Goal: Navigation & Orientation: Find specific page/section

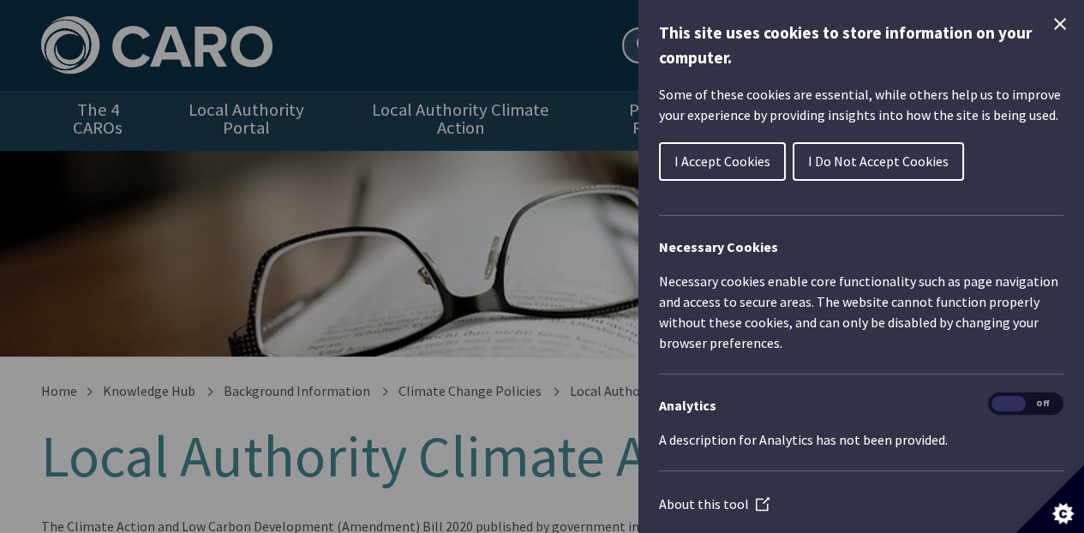
click at [871, 158] on span "I Do Not Accept Cookies" at bounding box center [878, 161] width 141 height 17
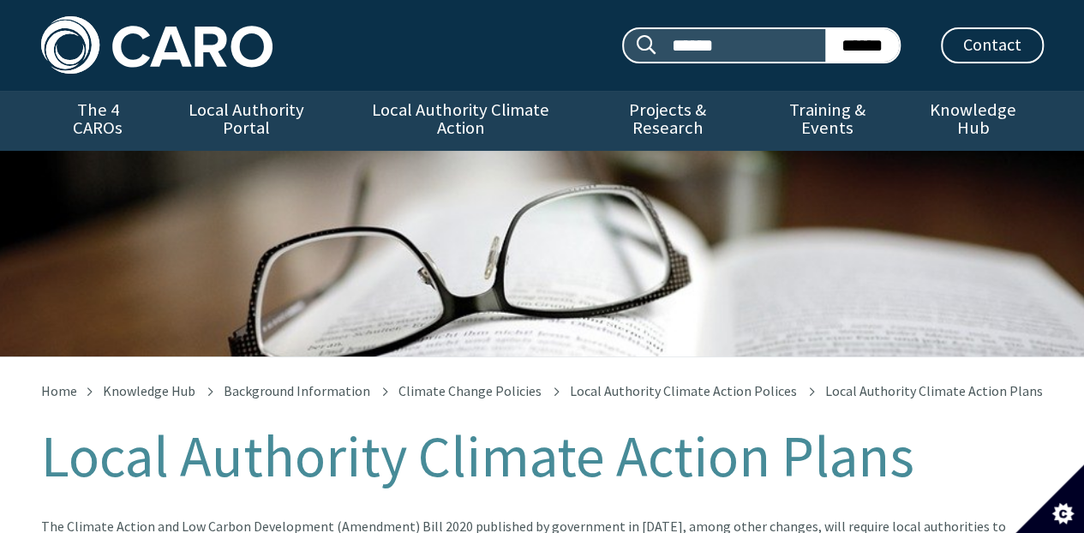
click at [120, 113] on link "The 4 CAROs" at bounding box center [98, 121] width 114 height 60
click at [296, 115] on link "Local Authority Portal" at bounding box center [246, 121] width 183 height 60
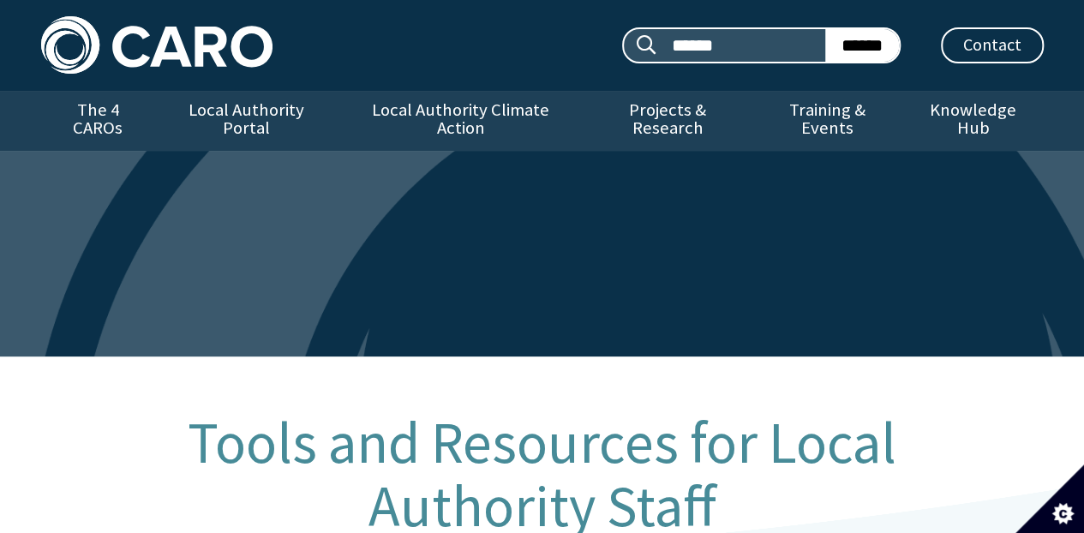
click at [470, 114] on link "Local Authority Climate Action" at bounding box center [461, 121] width 244 height 60
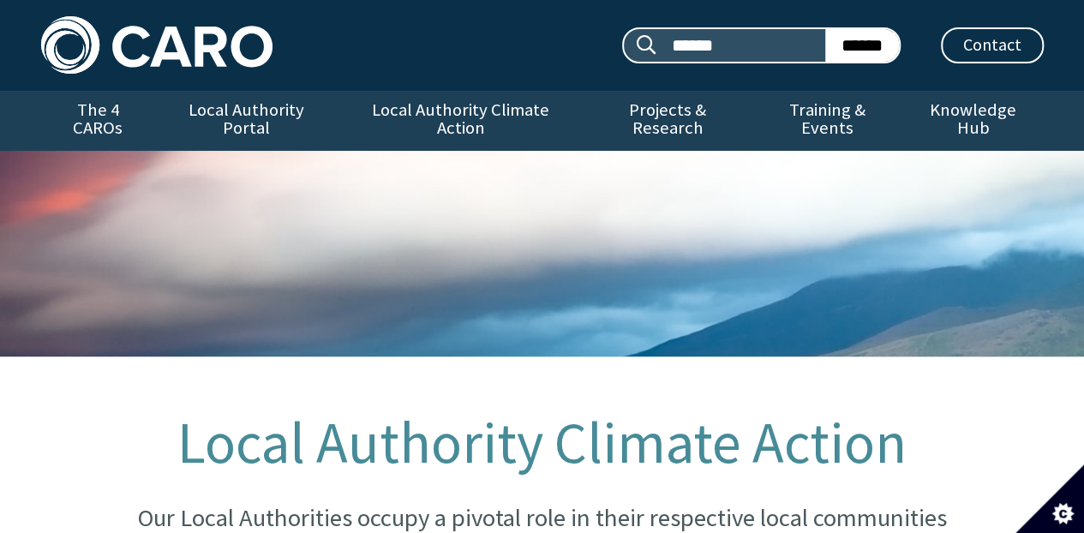
click at [853, 110] on link "Training & Events" at bounding box center [828, 121] width 150 height 60
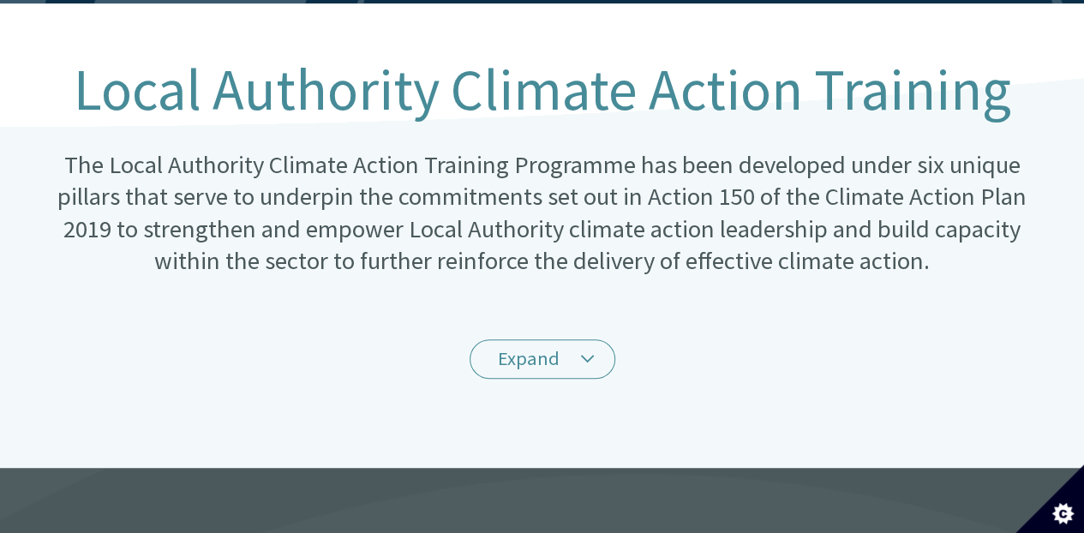
scroll to position [354, 0]
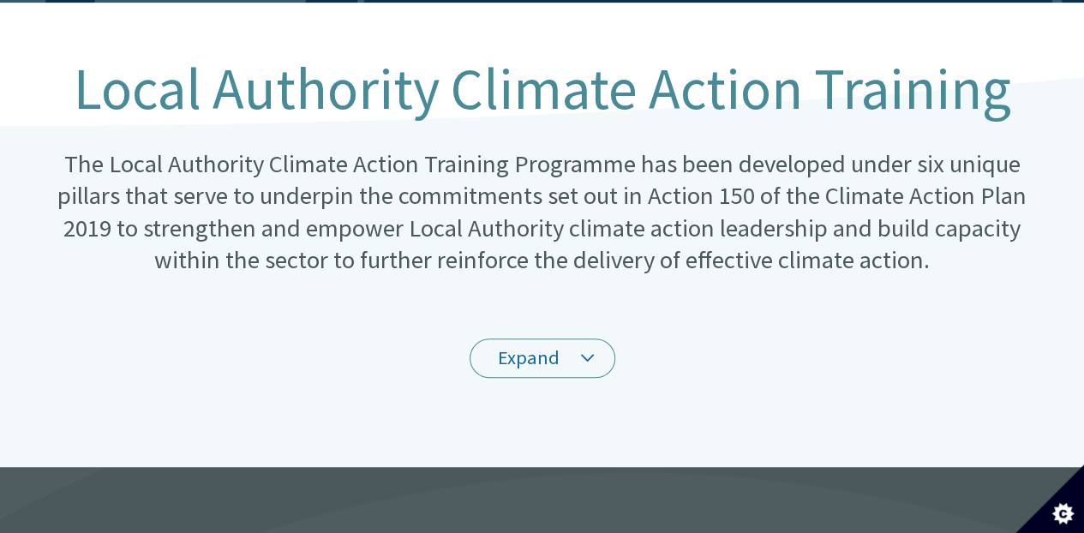
click at [573, 339] on link "Expand" at bounding box center [543, 359] width 146 height 40
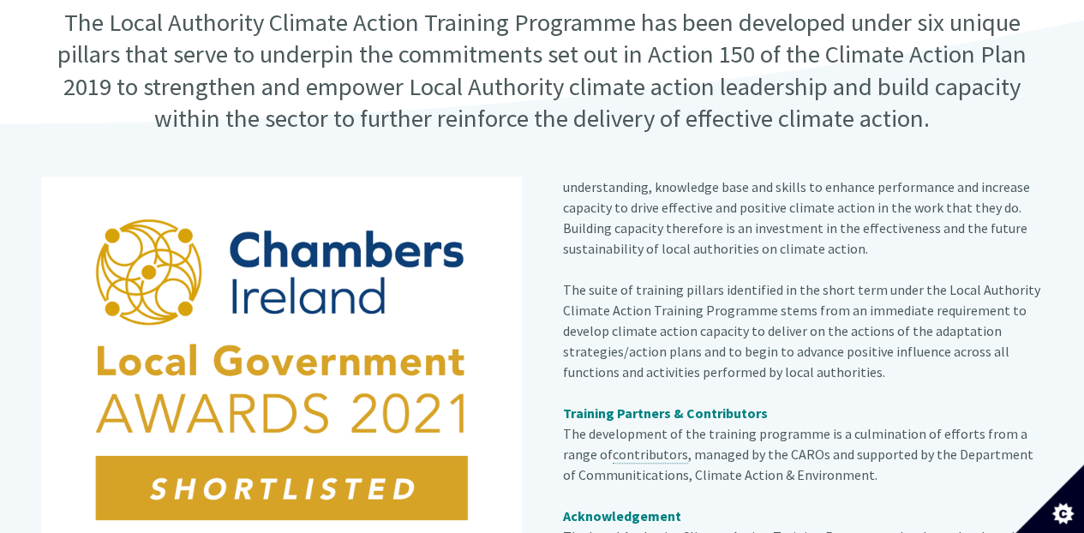
scroll to position [0, 0]
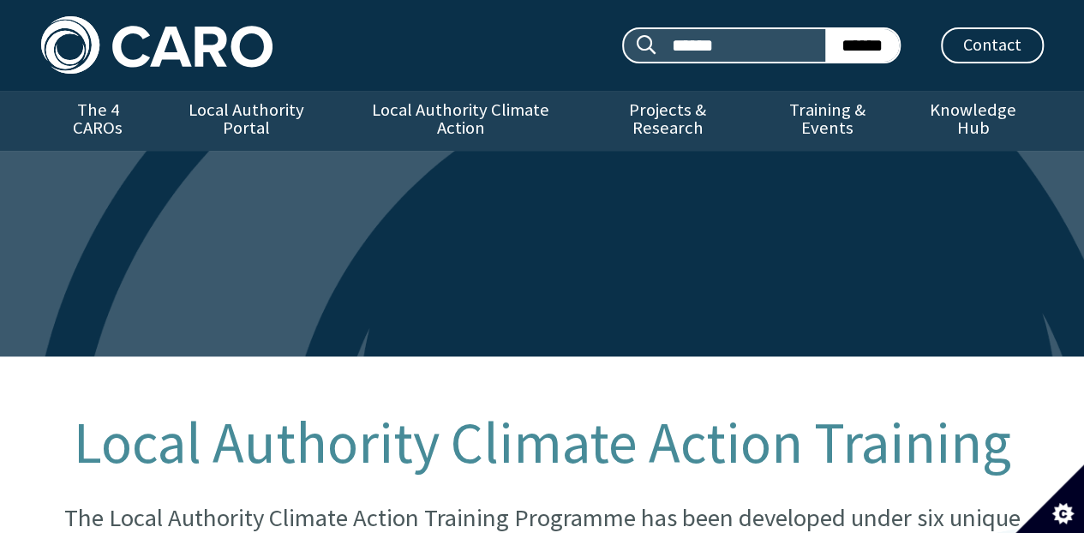
click at [957, 119] on link "Knowledge Hub" at bounding box center [973, 121] width 141 height 60
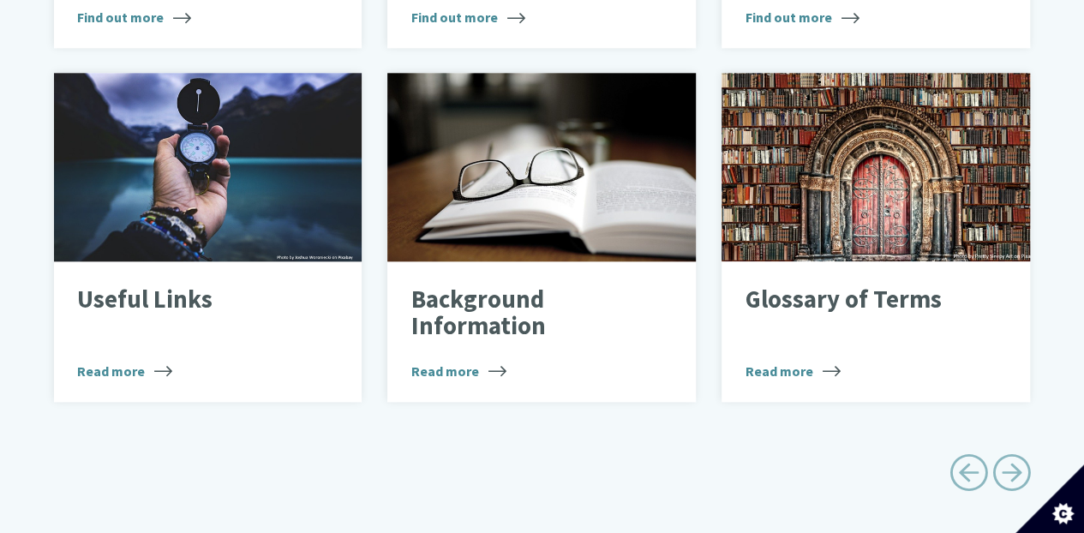
scroll to position [906, 0]
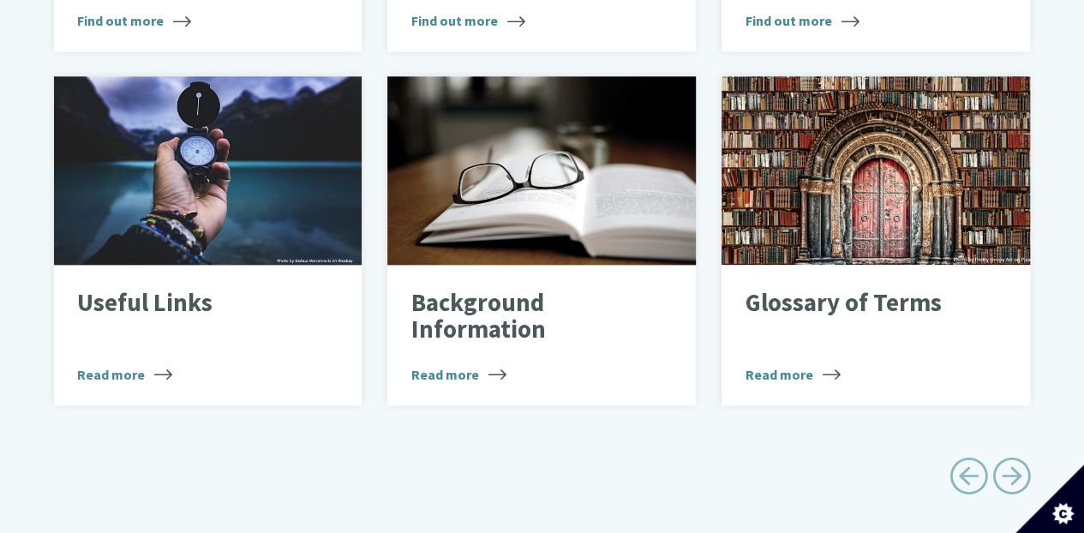
click at [171, 290] on p "Useful Links" at bounding box center [195, 303] width 236 height 27
